Goal: Check status: Check status

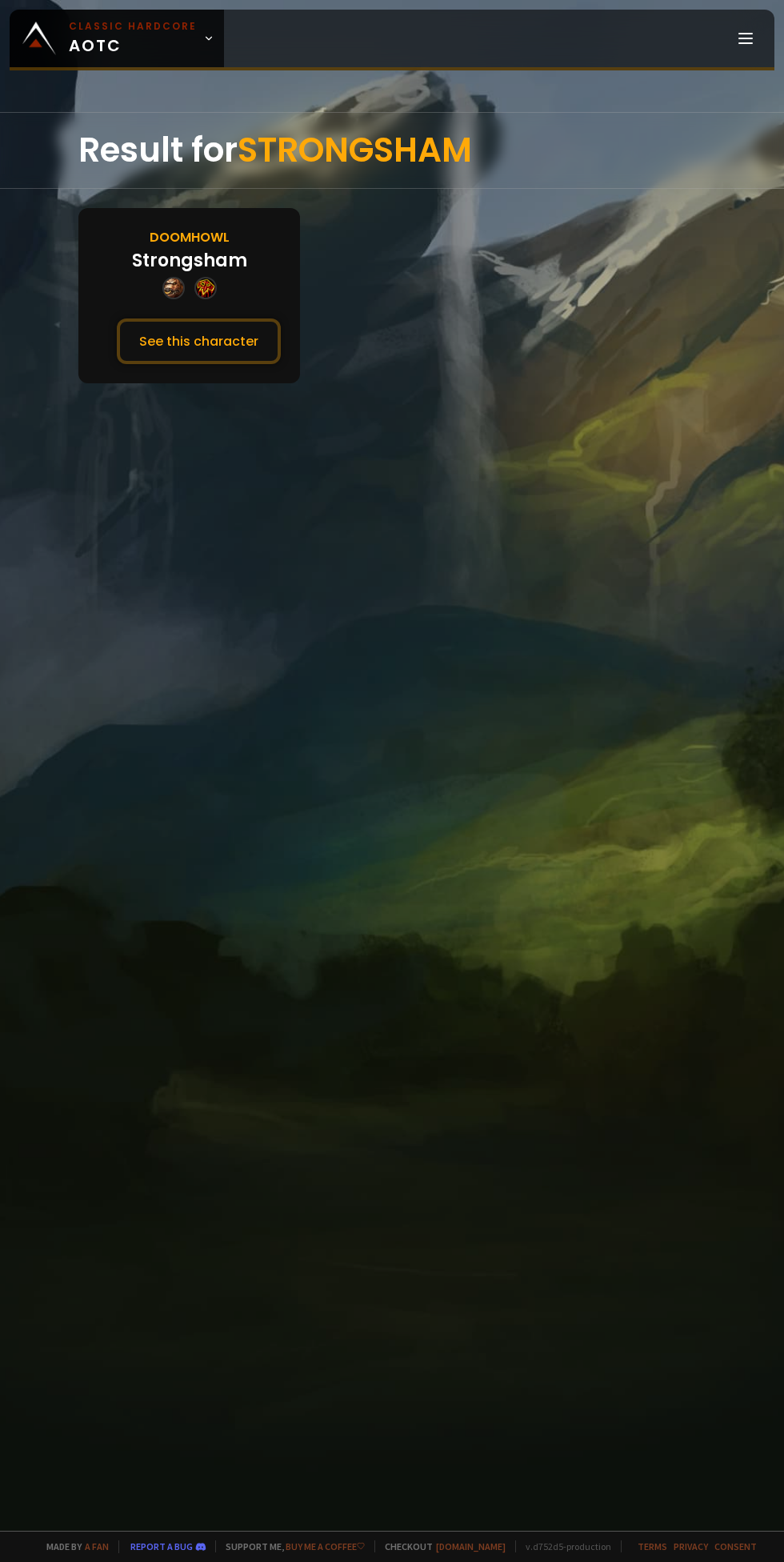
click at [269, 357] on button "See this character" at bounding box center [199, 341] width 164 height 45
click at [213, 356] on button "See this character" at bounding box center [199, 341] width 164 height 45
